Goal: Task Accomplishment & Management: Use online tool/utility

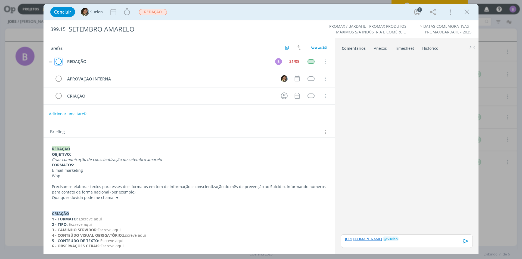
click at [57, 62] on icon "dialog" at bounding box center [59, 62] width 8 height 8
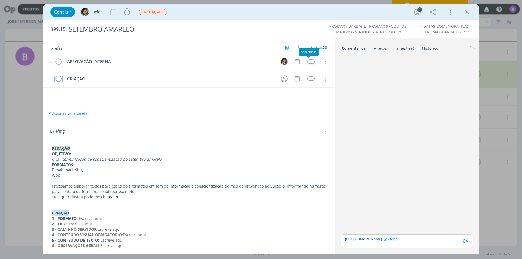
click at [308, 62] on div "dialog" at bounding box center [311, 61] width 7 height 5
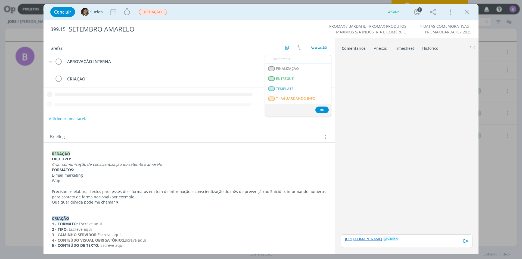
scroll to position [136, 0]
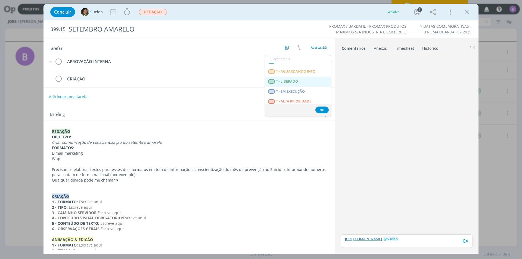
click at [296, 79] on span "T - LIBERADO" at bounding box center [287, 81] width 22 height 4
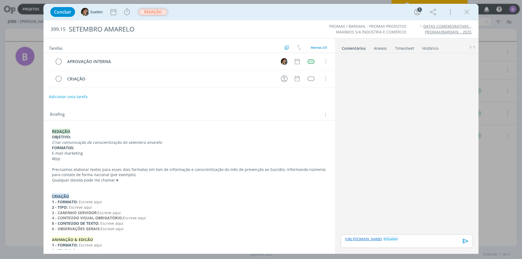
click at [156, 10] on span "REDAÇÃO" at bounding box center [153, 12] width 28 height 6
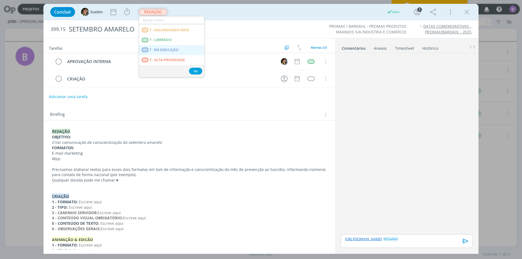
scroll to position [74, 0]
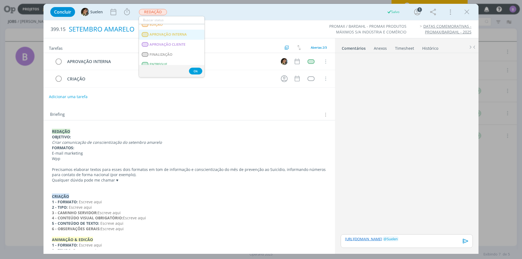
click at [175, 31] on INTERNA "APROVAÇÃO INTERNA" at bounding box center [172, 35] width 66 height 10
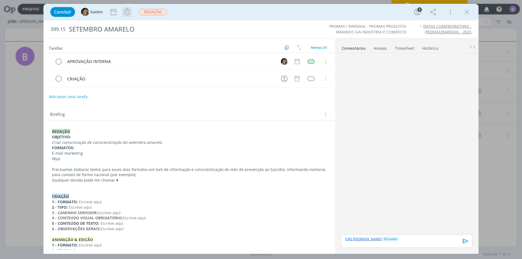
click at [129, 8] on button "dialog" at bounding box center [127, 12] width 9 height 9
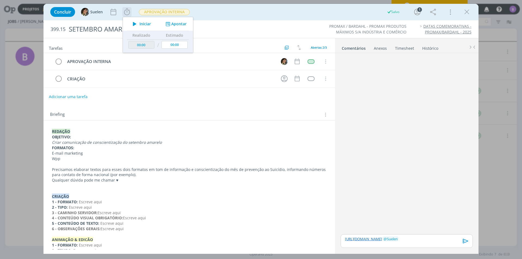
click at [178, 25] on button "Apontar" at bounding box center [175, 24] width 23 height 6
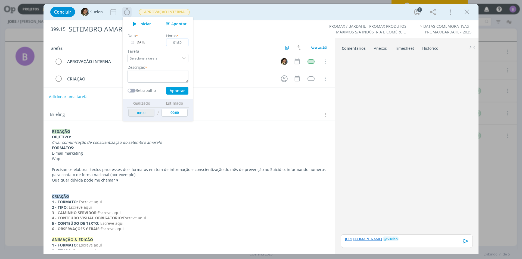
type input "01:30"
drag, startPoint x: 174, startPoint y: 69, endPoint x: 173, endPoint y: 77, distance: 7.9
click at [174, 72] on div "Descrição *" at bounding box center [158, 73] width 66 height 18
click at [173, 77] on textarea "dialog" at bounding box center [158, 76] width 61 height 13
type textarea "Timesheet"
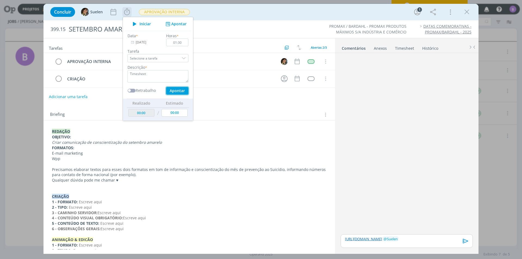
click at [185, 92] on button "Apontar" at bounding box center [177, 91] width 22 height 8
type input "01:30"
type input "00:00"
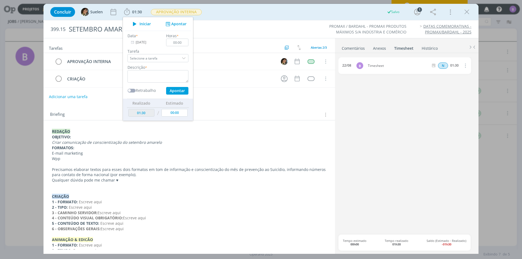
click at [353, 47] on link "Comentários" at bounding box center [354, 47] width 24 height 8
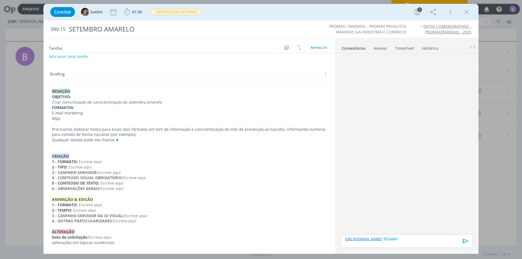
scroll to position [0, 0]
